Goal: Task Accomplishment & Management: Complete application form

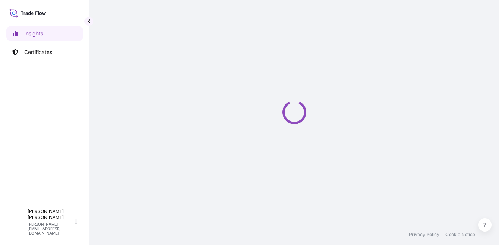
select select "2025"
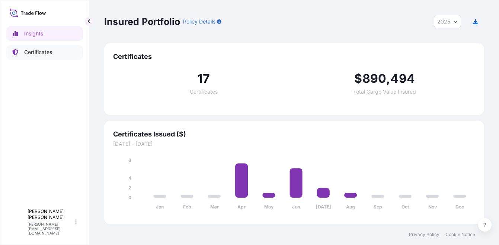
click at [48, 50] on p "Certificates" at bounding box center [38, 51] width 28 height 7
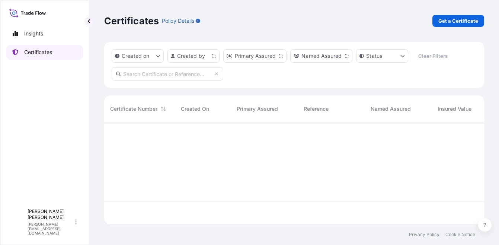
scroll to position [100, 374]
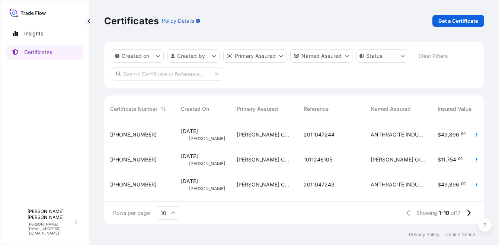
click at [458, 27] on div "Certificates Policy Details Get a Certificate" at bounding box center [294, 21] width 380 height 42
click at [458, 23] on p "Get a Certificate" at bounding box center [459, 20] width 40 height 7
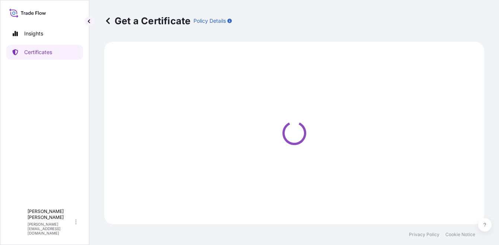
select select "Ocean Vessel"
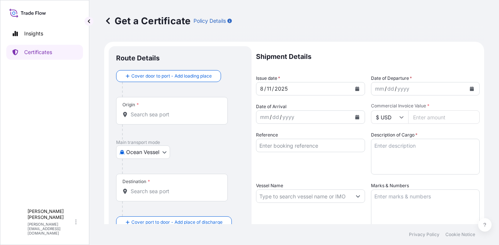
click at [179, 120] on div "Origin *" at bounding box center [172, 111] width 112 height 28
click at [179, 118] on input "Origin *" at bounding box center [175, 114] width 88 height 7
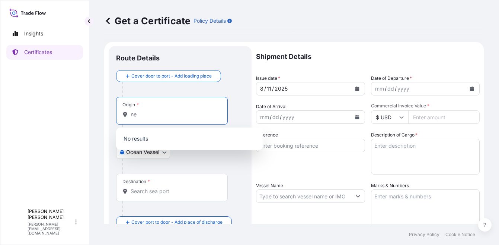
type input "n"
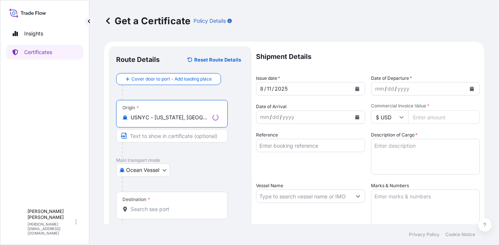
type input "USNYC - [US_STATE], [GEOGRAPHIC_DATA]"
click at [170, 208] on input "Destination *" at bounding box center [175, 208] width 88 height 7
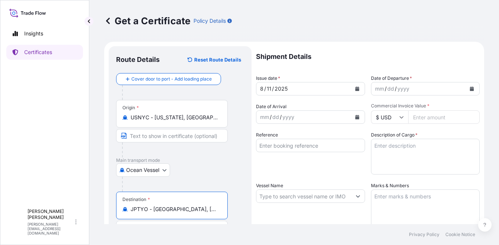
type input "JPTYO - [GEOGRAPHIC_DATA], [GEOGRAPHIC_DATA]"
click at [393, 93] on div "mm / dd / yyyy" at bounding box center [419, 88] width 95 height 13
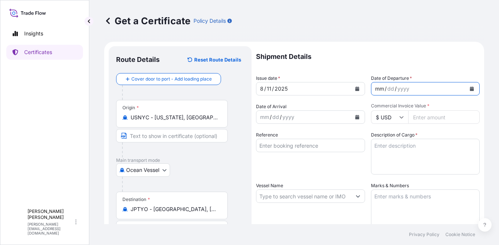
click at [473, 89] on div "mm / dd / yyyy" at bounding box center [425, 88] width 109 height 13
click at [470, 88] on icon "Calendar" at bounding box center [472, 88] width 4 height 4
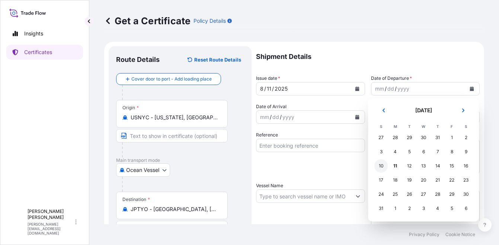
click at [384, 167] on div "10" at bounding box center [380, 165] width 13 height 13
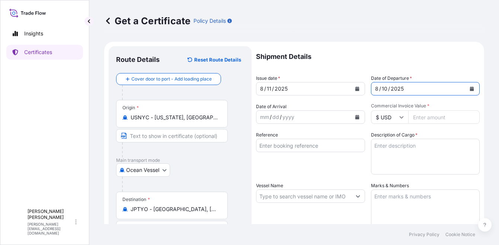
click at [413, 118] on input "Commercial Invoice Value *" at bounding box center [444, 116] width 72 height 13
click at [440, 118] on input "Commercial Invoice Value *" at bounding box center [444, 116] width 72 height 13
type input "87393"
click at [291, 137] on div "Reference" at bounding box center [310, 152] width 109 height 43
click at [305, 156] on div "Reference" at bounding box center [310, 152] width 109 height 43
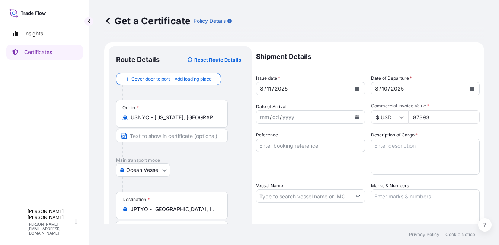
click at [306, 143] on input "Reference" at bounding box center [310, 144] width 109 height 13
type input "2"
type input "1011246170"
click at [419, 152] on textarea "Description of Cargo *" at bounding box center [425, 156] width 109 height 36
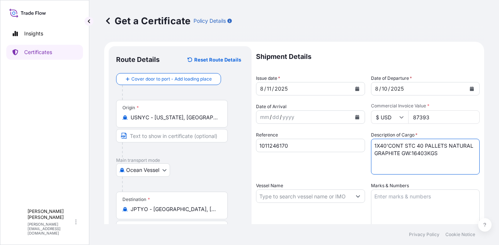
scroll to position [37, 0]
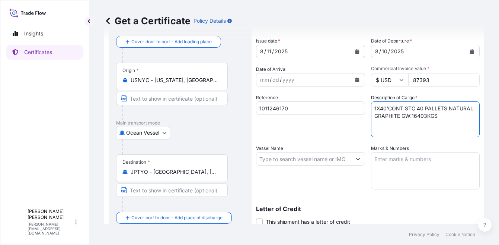
type textarea "1X40'CONT STC 40 PALLETS NATURAL GRAPHITE GW:16403KGS"
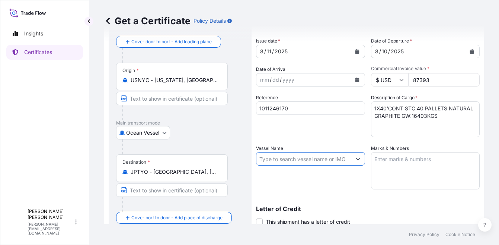
click at [310, 158] on input "Vessel Name" at bounding box center [303, 158] width 95 height 13
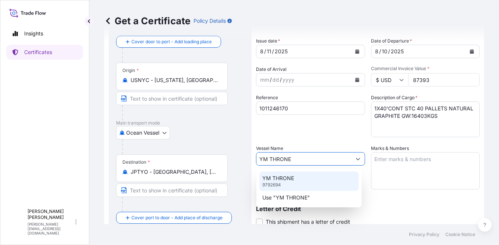
click at [312, 176] on div "YM THRONE 9792694" at bounding box center [308, 180] width 99 height 19
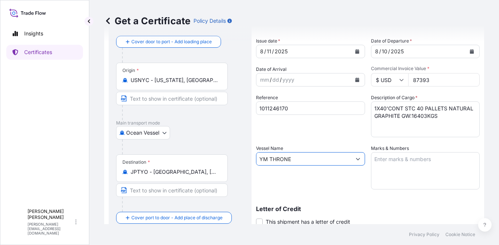
type input "YM THRONE"
click at [427, 183] on textarea "Marks & Numbers" at bounding box center [425, 170] width 109 height 37
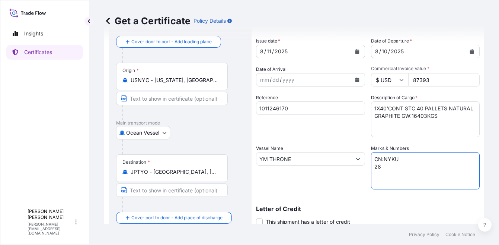
scroll to position [3, 0]
click at [376, 186] on textarea "CN:NYKU 28 \ SN:UL-8901875" at bounding box center [425, 170] width 109 height 37
click at [407, 163] on textarea "CN:NYKU SN:UL-8901875" at bounding box center [425, 170] width 109 height 37
click at [408, 160] on textarea "CN:NYKU SN:UL-8901875" at bounding box center [425, 170] width 109 height 37
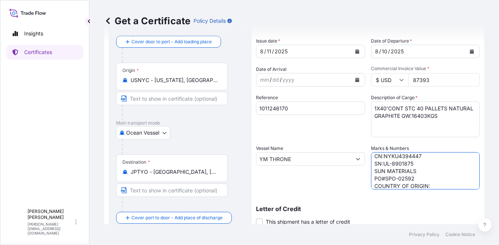
scroll to position [146, 0]
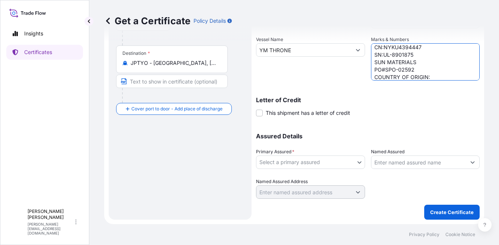
type textarea "CN:NYKU4394447 SN:UL-8901875 SUN MATERIALS PO#SPO-02592 COUNTRY OF ORIGIN:[GEOG…"
click at [330, 156] on body "Insights Certificates A [PERSON_NAME] [PERSON_NAME][EMAIL_ADDRESS][DOMAIN_NAME]…" at bounding box center [249, 122] width 499 height 245
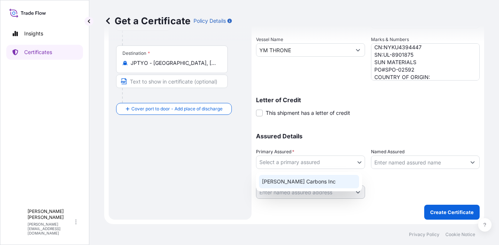
click at [316, 179] on div "[PERSON_NAME] Carbons Inc" at bounding box center [309, 181] width 100 height 13
select select "31420"
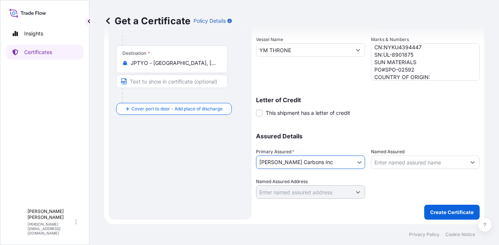
click at [393, 161] on input "Named Assured" at bounding box center [419, 161] width 95 height 13
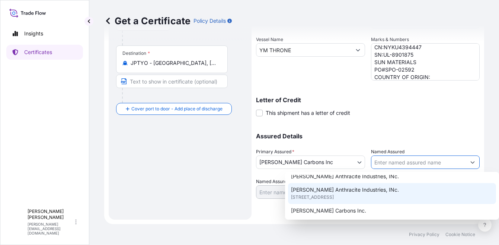
scroll to position [186, 0]
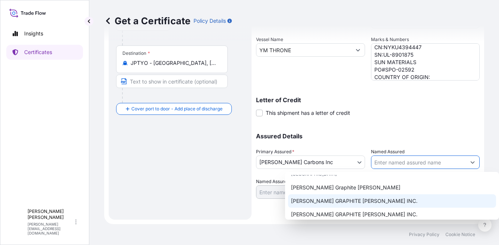
click at [378, 197] on div "[PERSON_NAME] GRAPHITE [PERSON_NAME] INC." at bounding box center [392, 200] width 208 height 13
type input "[PERSON_NAME] GRAPHITE [PERSON_NAME] INC."
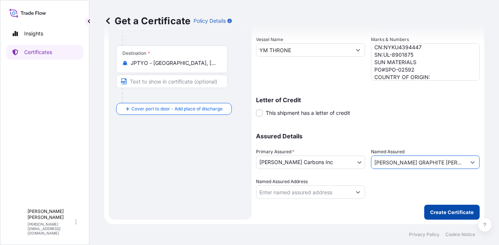
click at [430, 213] on p "Create Certificate" at bounding box center [452, 211] width 44 height 7
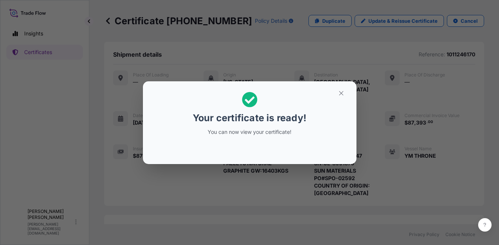
click at [296, 184] on div "Your certificate is ready! You can now view your certificate!" at bounding box center [249, 122] width 499 height 245
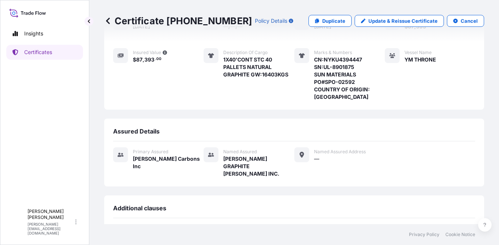
scroll to position [202, 0]
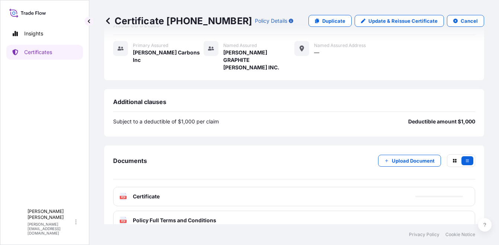
click at [342, 187] on div "PDF Certificate" at bounding box center [294, 196] width 362 height 19
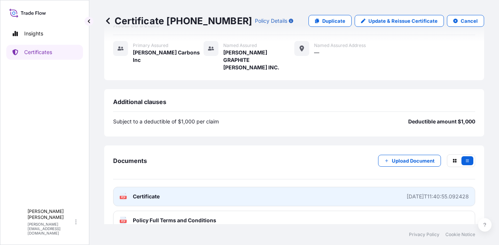
click at [405, 187] on link "PDF Certificate [DATE]T11:40:55.092428" at bounding box center [294, 196] width 362 height 19
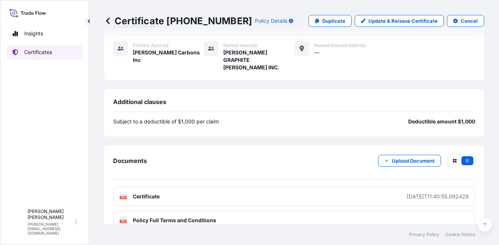
click at [50, 52] on p "Certificates" at bounding box center [38, 51] width 28 height 7
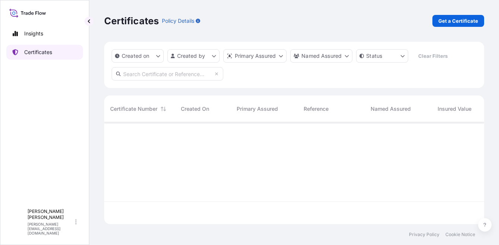
scroll to position [100, 374]
click at [476, 26] on link "Get a Certificate" at bounding box center [459, 21] width 52 height 12
select select "Ocean Vessel"
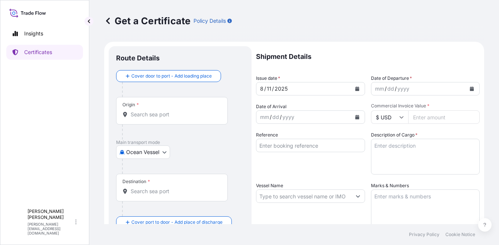
click at [466, 86] on button "Calendar" at bounding box center [472, 89] width 12 height 12
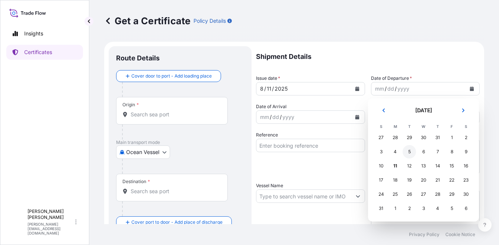
click at [412, 150] on div "5" at bounding box center [409, 151] width 13 height 13
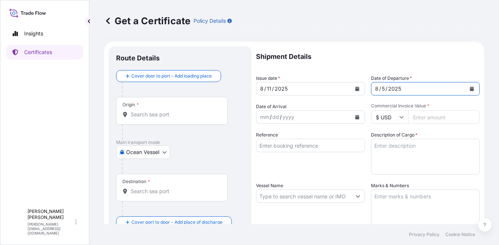
click at [307, 119] on div "mm / dd / yyyy" at bounding box center [303, 116] width 95 height 13
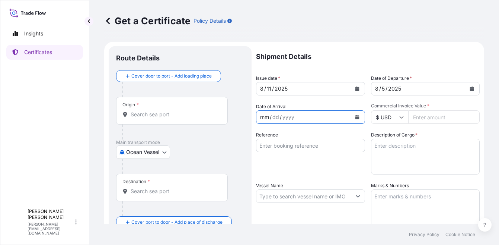
click at [429, 119] on input "Commercial Invoice Value *" at bounding box center [444, 116] width 72 height 13
click at [449, 115] on input "Commercial Invoice Value *" at bounding box center [444, 116] width 72 height 13
type input "3882"
click at [296, 146] on input "Reference" at bounding box center [310, 144] width 109 height 13
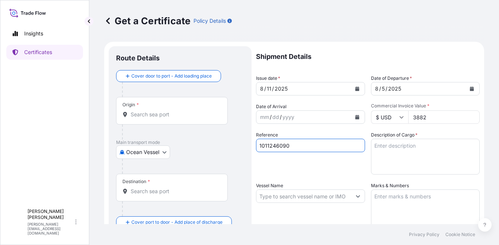
type input "1011246090"
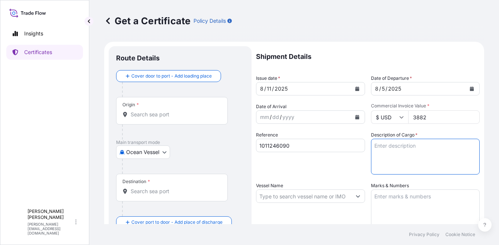
click at [402, 140] on textarea "Description of Cargo *" at bounding box center [425, 156] width 109 height 36
click at [415, 153] on textarea "2 PALLETS STC 40 BAGS NATURAL GRAPHIT GW:" at bounding box center [425, 156] width 109 height 36
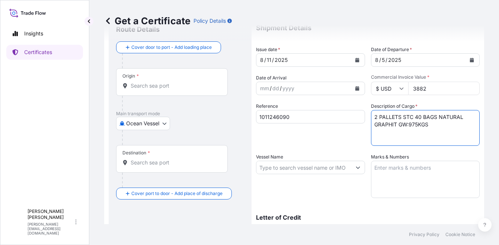
scroll to position [74, 0]
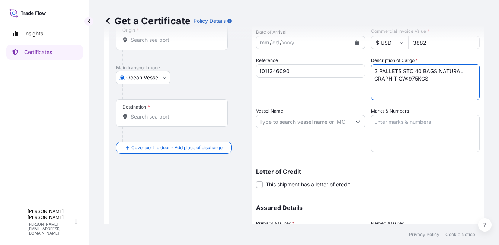
type textarea "2 PALLETS STC 40 BAGS NATURAL GRAPHIT GW:975KGS"
click at [287, 122] on input "Vessel Name" at bounding box center [303, 121] width 95 height 13
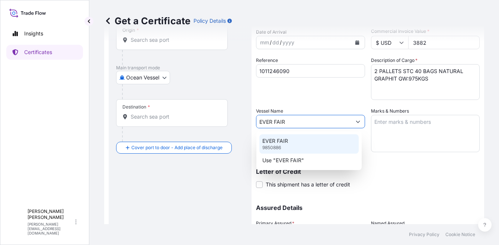
click at [305, 143] on div "EVER FAIR 9850886" at bounding box center [308, 143] width 99 height 19
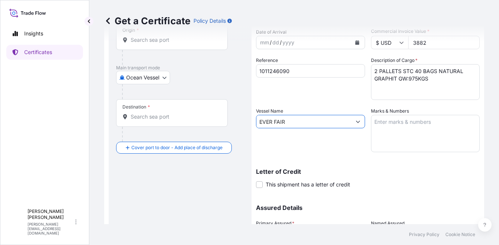
type input "EVER FAIR"
click at [401, 146] on textarea "Marks & Numbers" at bounding box center [425, 133] width 109 height 37
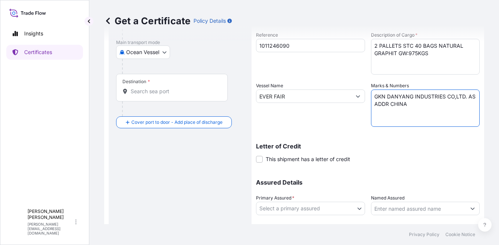
scroll to position [146, 0]
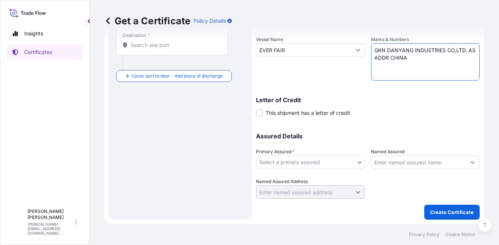
type textarea "GKN DANYANG INDUSTRIES CO,LTD. AS ADDR CHINA"
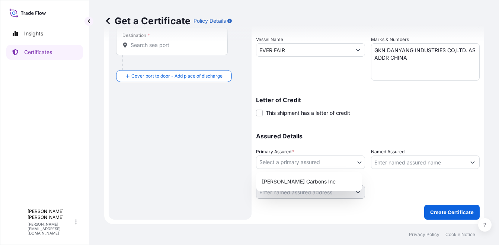
click at [309, 159] on body "Insights Certificates A [PERSON_NAME] [PERSON_NAME][EMAIL_ADDRESS][DOMAIN_NAME]…" at bounding box center [249, 122] width 499 height 245
click at [303, 179] on div "[PERSON_NAME] Carbons Inc" at bounding box center [309, 181] width 100 height 13
select select "31420"
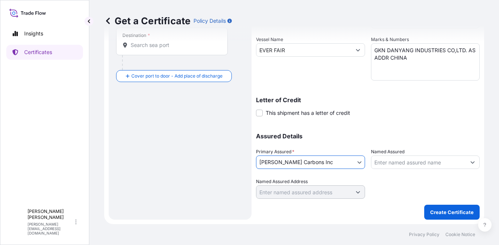
click at [387, 157] on input "Named Assured" at bounding box center [419, 161] width 95 height 13
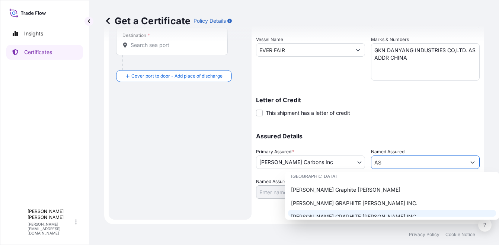
scroll to position [149, 0]
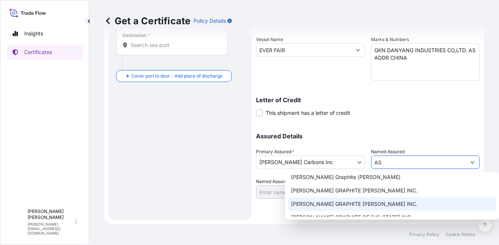
click at [333, 200] on span "[PERSON_NAME] GRAPHITE [PERSON_NAME] INC." at bounding box center [354, 203] width 127 height 7
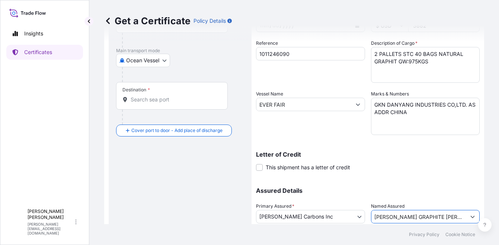
scroll to position [0, 0]
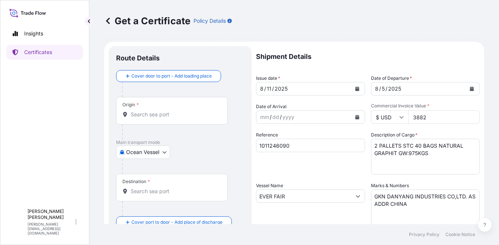
type input "[PERSON_NAME] GRAPHITE [PERSON_NAME] INC."
click at [121, 112] on div "Origin *" at bounding box center [172, 111] width 112 height 28
click at [131, 112] on input "Origin *" at bounding box center [175, 114] width 88 height 7
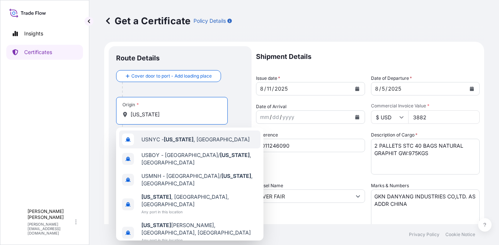
click at [171, 145] on div "USNYC - [US_STATE] , [GEOGRAPHIC_DATA]" at bounding box center [189, 139] width 141 height 18
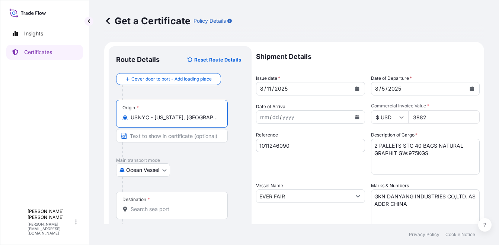
type input "USNYC - [US_STATE], [GEOGRAPHIC_DATA]"
click at [175, 198] on div "Destination *" at bounding box center [172, 205] width 112 height 28
click at [175, 205] on input "Destination *" at bounding box center [175, 208] width 88 height 7
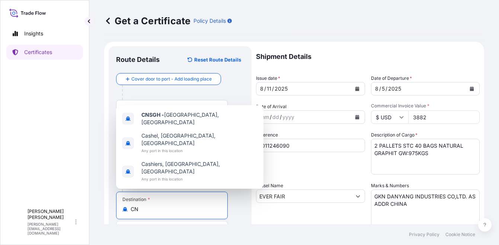
type input "C"
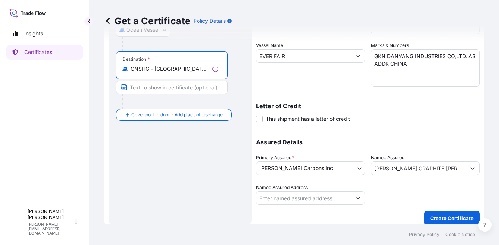
scroll to position [146, 0]
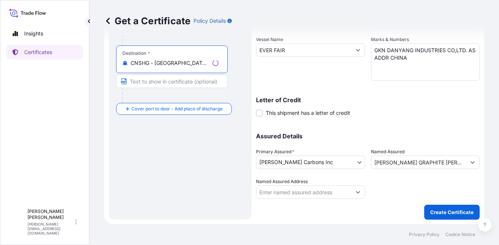
type input "CNSHG - [GEOGRAPHIC_DATA] Pt, [GEOGRAPHIC_DATA]"
click at [430, 211] on p "Create Certificate" at bounding box center [452, 211] width 44 height 7
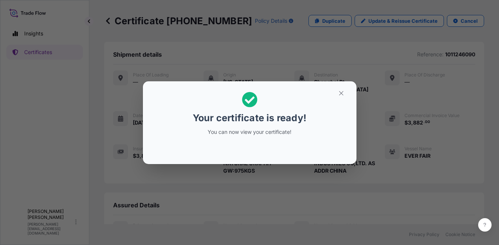
click at [353, 176] on div "Your certificate is ready! You can now view your certificate!" at bounding box center [249, 122] width 499 height 245
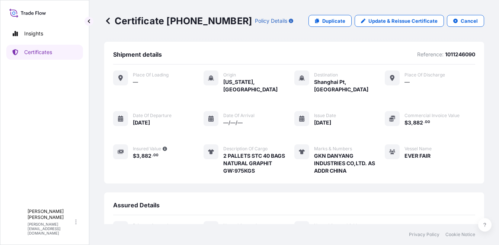
scroll to position [180, 0]
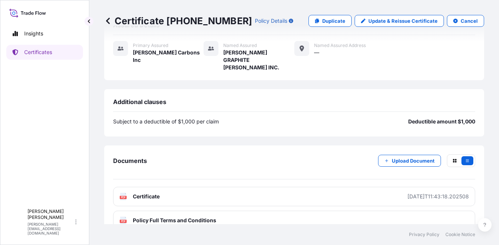
click at [408, 192] on div "[DATE]T11:43:18.202508" at bounding box center [438, 195] width 61 height 7
